Goal: Find specific page/section: Find specific page/section

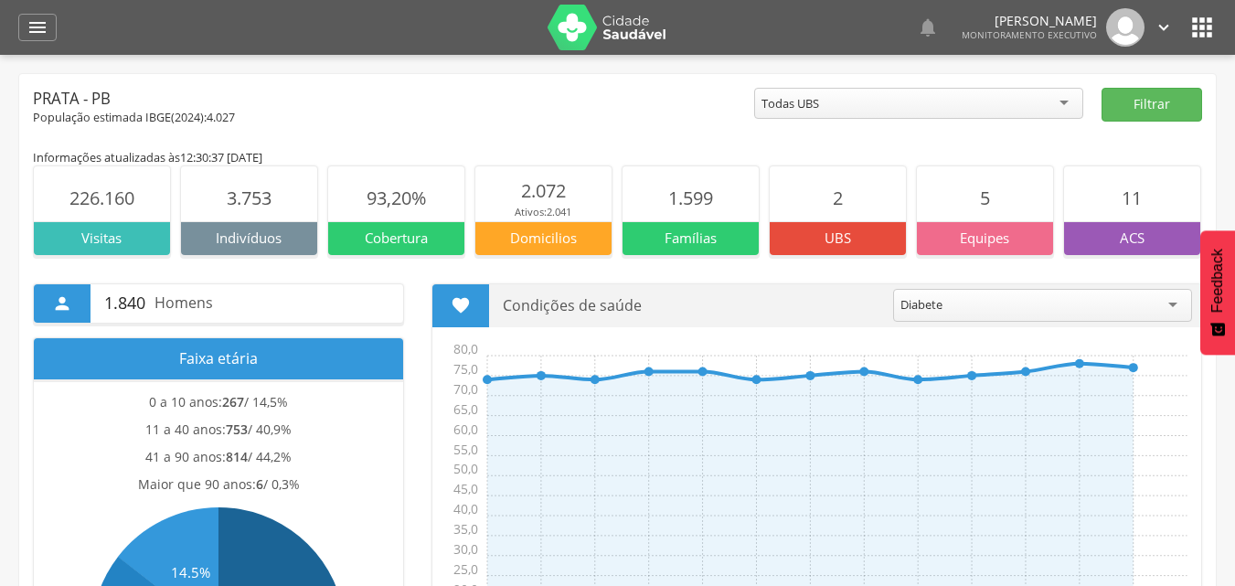
click at [1200, 32] on icon "" at bounding box center [1201, 27] width 29 height 29
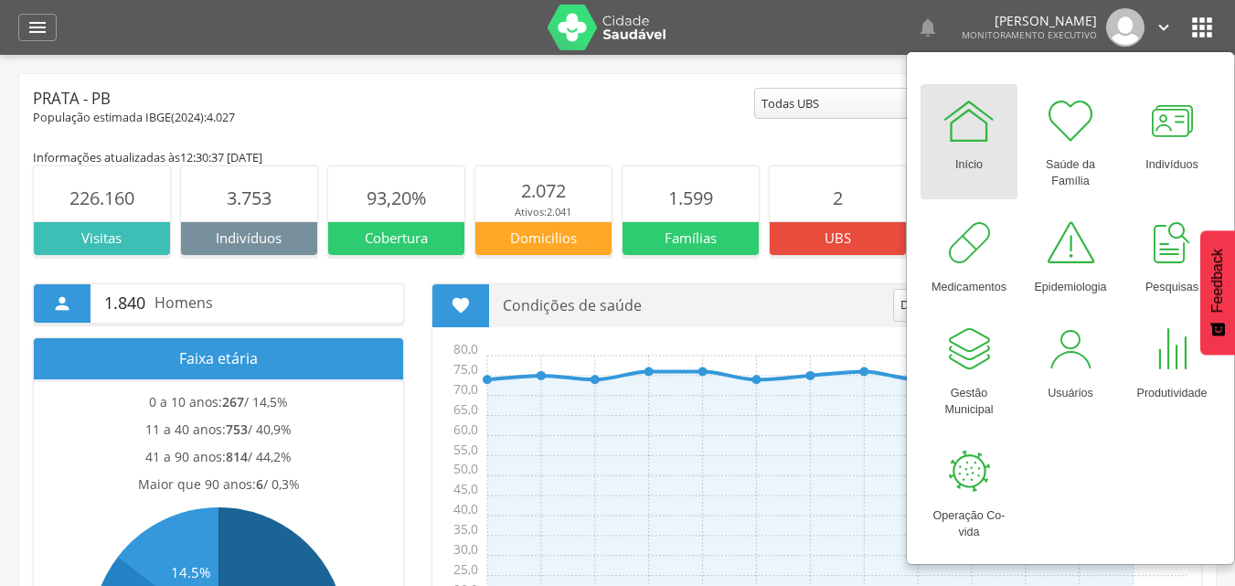
click at [610, 27] on img at bounding box center [606, 28] width 119 height 46
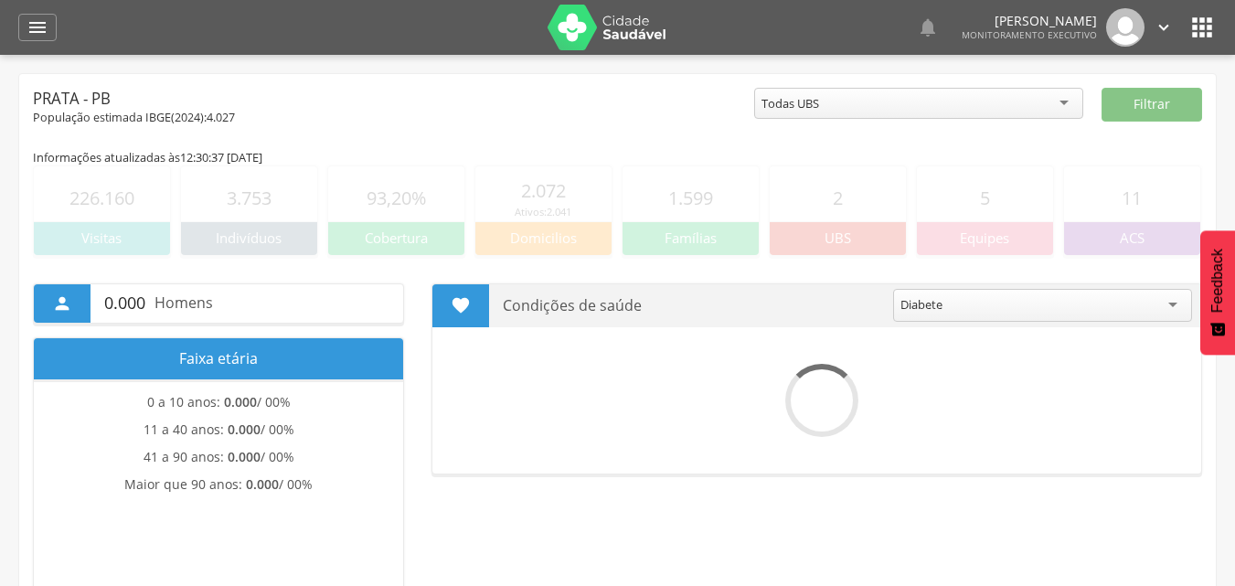
click at [1197, 47] on div "  Lorem ipsum dolor sit amet, sed do eiusmod tempor incididunt ut labore et d…" at bounding box center [646, 27] width 1142 height 55
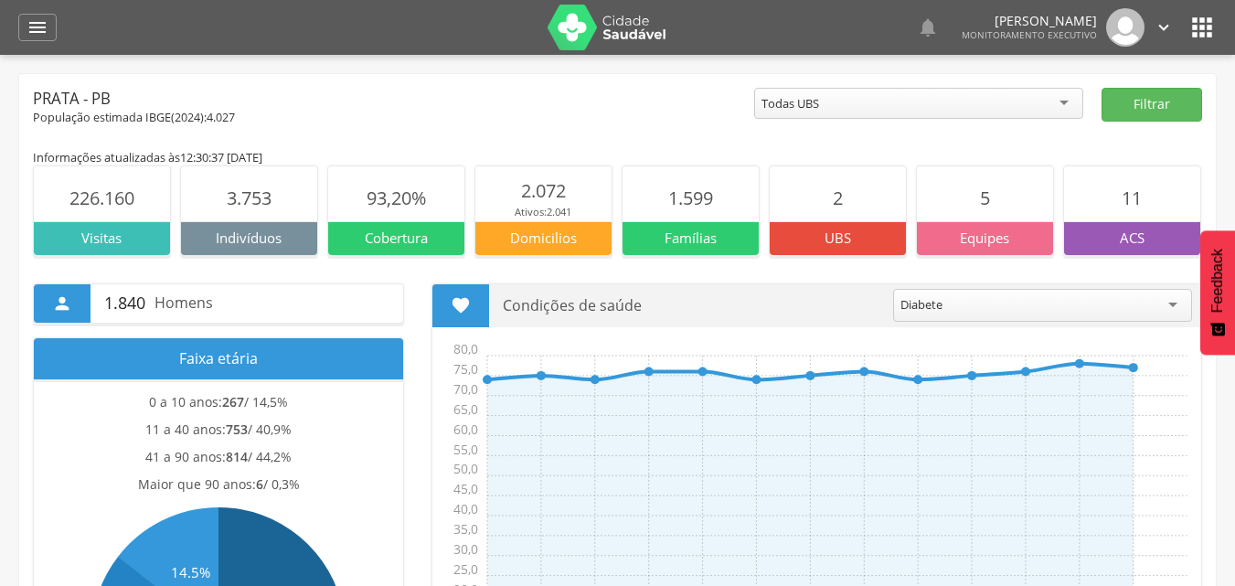
click at [1202, 34] on icon "" at bounding box center [1201, 27] width 29 height 29
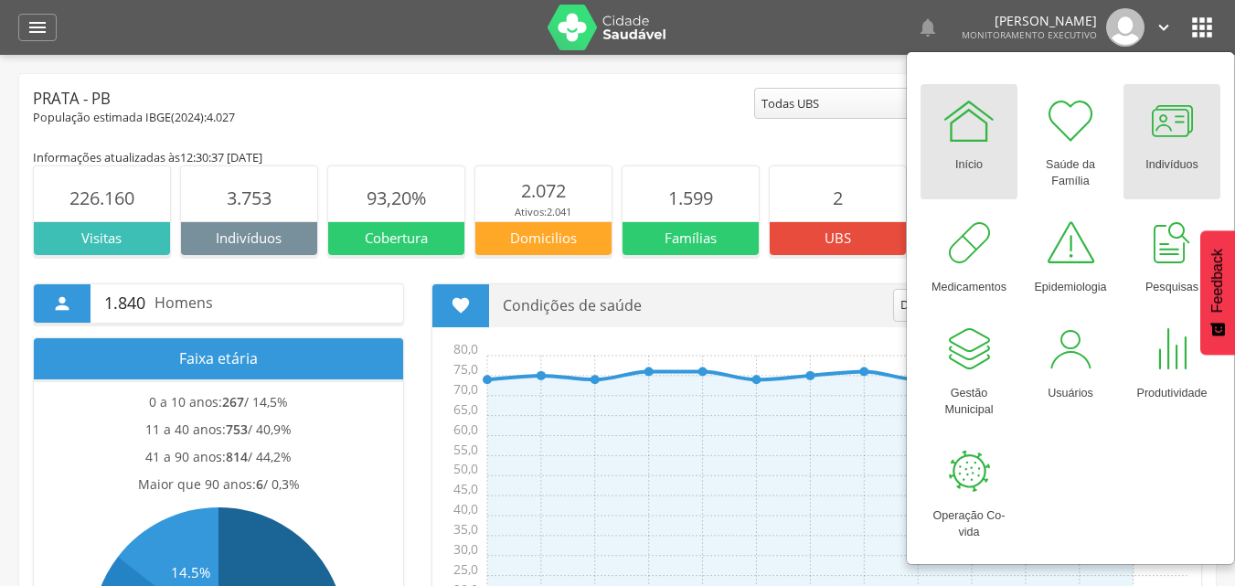
click at [1180, 135] on div at bounding box center [1171, 120] width 55 height 55
